Goal: Task Accomplishment & Management: Manage account settings

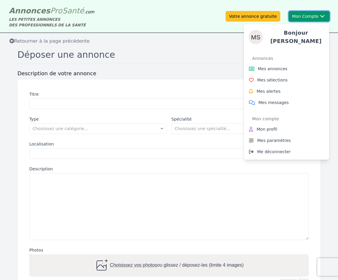
click at [301, 17] on button "Mon Compte Bonjour [PERSON_NAME] annonces Mes sélections Mes alertes Mes messag…" at bounding box center [309, 16] width 41 height 11
click at [302, 16] on button "Mon Compte Bonjour [PERSON_NAME] annonces Mes sélections Mes alertes Mes messag…" at bounding box center [309, 16] width 41 height 11
click at [303, 16] on button "Mon Compte Bonjour [PERSON_NAME] annonces Mes sélections Mes alertes Mes messag…" at bounding box center [309, 16] width 41 height 11
click at [282, 67] on span "Mes annonces" at bounding box center [273, 69] width 30 height 6
click at [299, 17] on button "Mon Compte Bonjour [PERSON_NAME] annonces Mes sélections Mes alertes Mes messag…" at bounding box center [309, 16] width 41 height 11
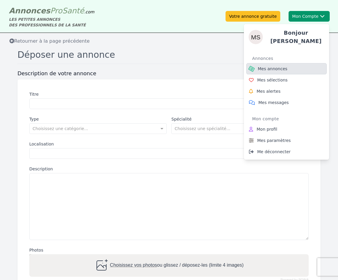
click at [274, 68] on span "Mes annonces" at bounding box center [273, 69] width 30 height 6
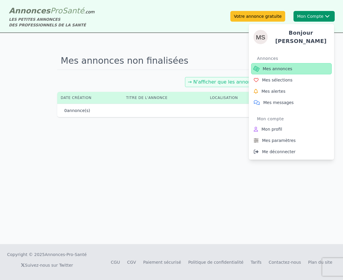
click at [274, 68] on span "Mes annonces" at bounding box center [277, 69] width 30 height 6
click at [305, 17] on button "Mon Compte Bonjour [PERSON_NAME] annonces Mes sélections Mes alertes Mes messag…" at bounding box center [313, 16] width 41 height 11
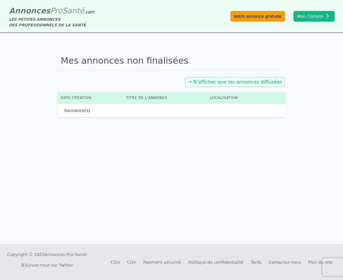
click at [269, 18] on link "Votre annonce gratuite" at bounding box center [257, 16] width 55 height 11
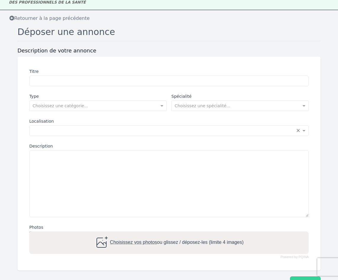
scroll to position [70, 0]
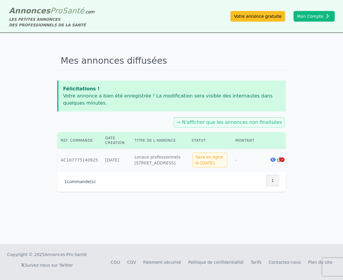
click at [243, 142] on th "Montant" at bounding box center [248, 140] width 33 height 17
